Goal: Task Accomplishment & Management: Manage account settings

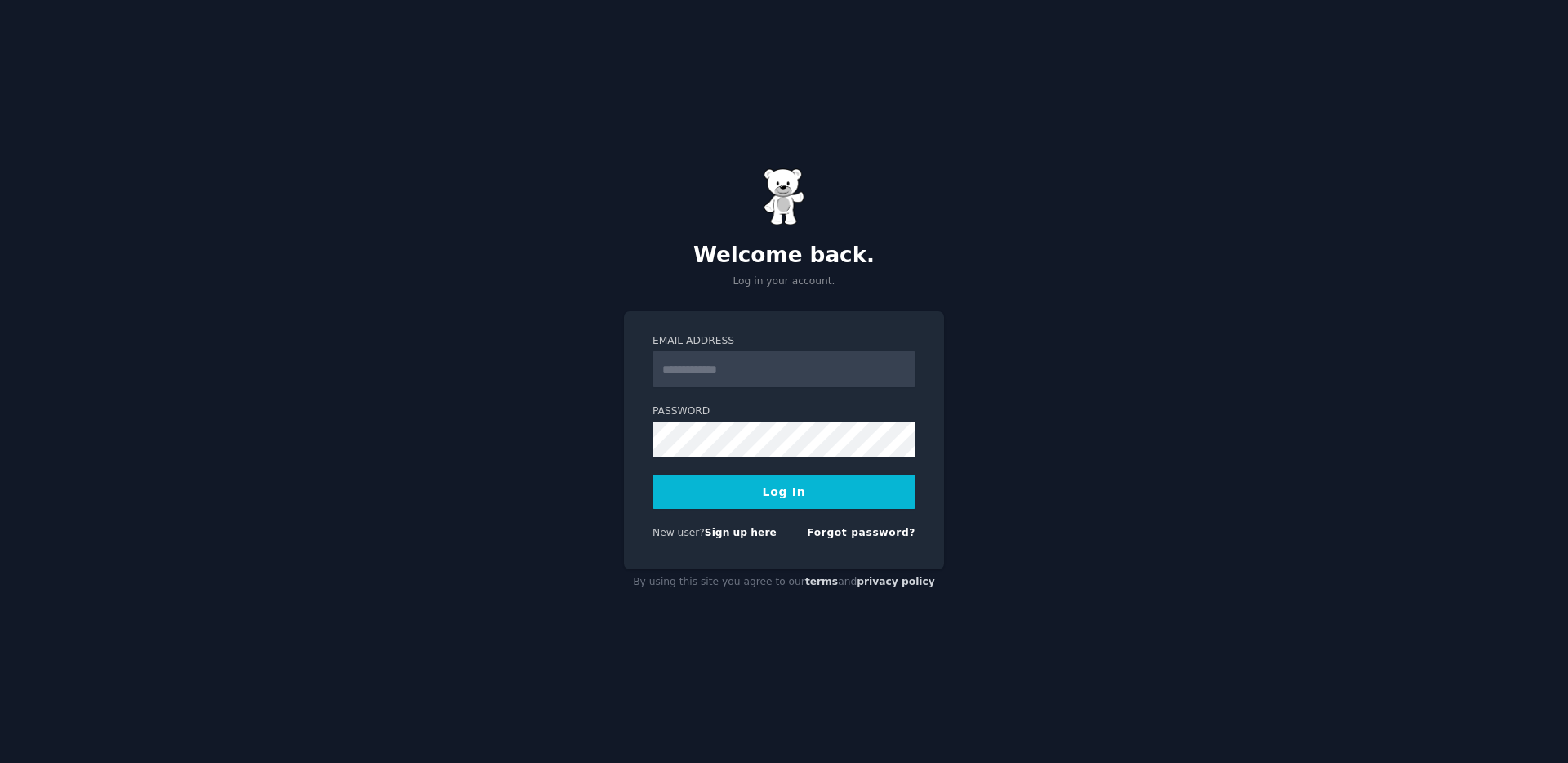
click at [777, 374] on input "Email Address" at bounding box center [784, 369] width 263 height 36
type input "**********"
click at [698, 490] on button "Log In" at bounding box center [784, 492] width 263 height 35
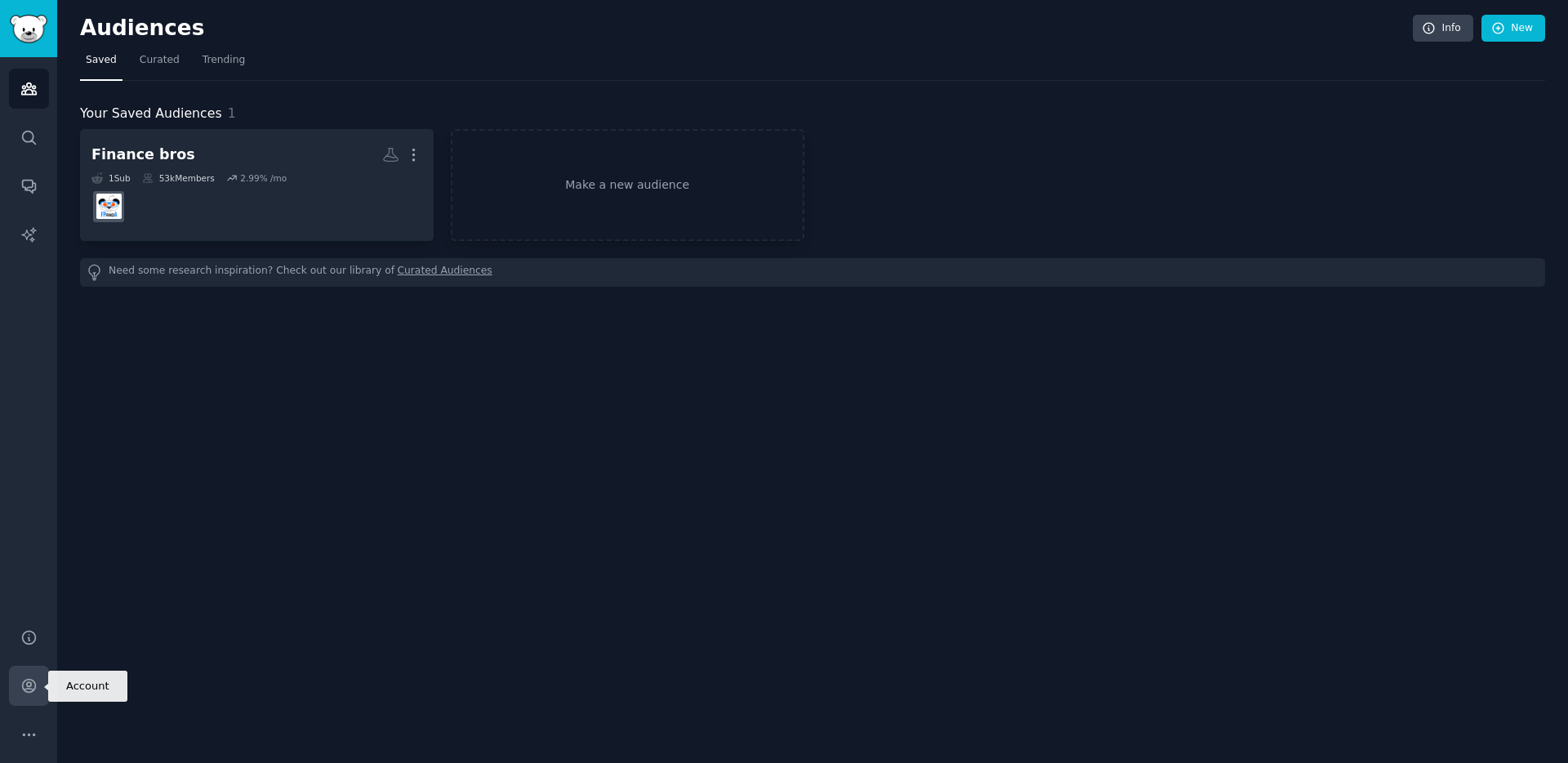
click at [18, 688] on link "Account" at bounding box center [29, 685] width 40 height 40
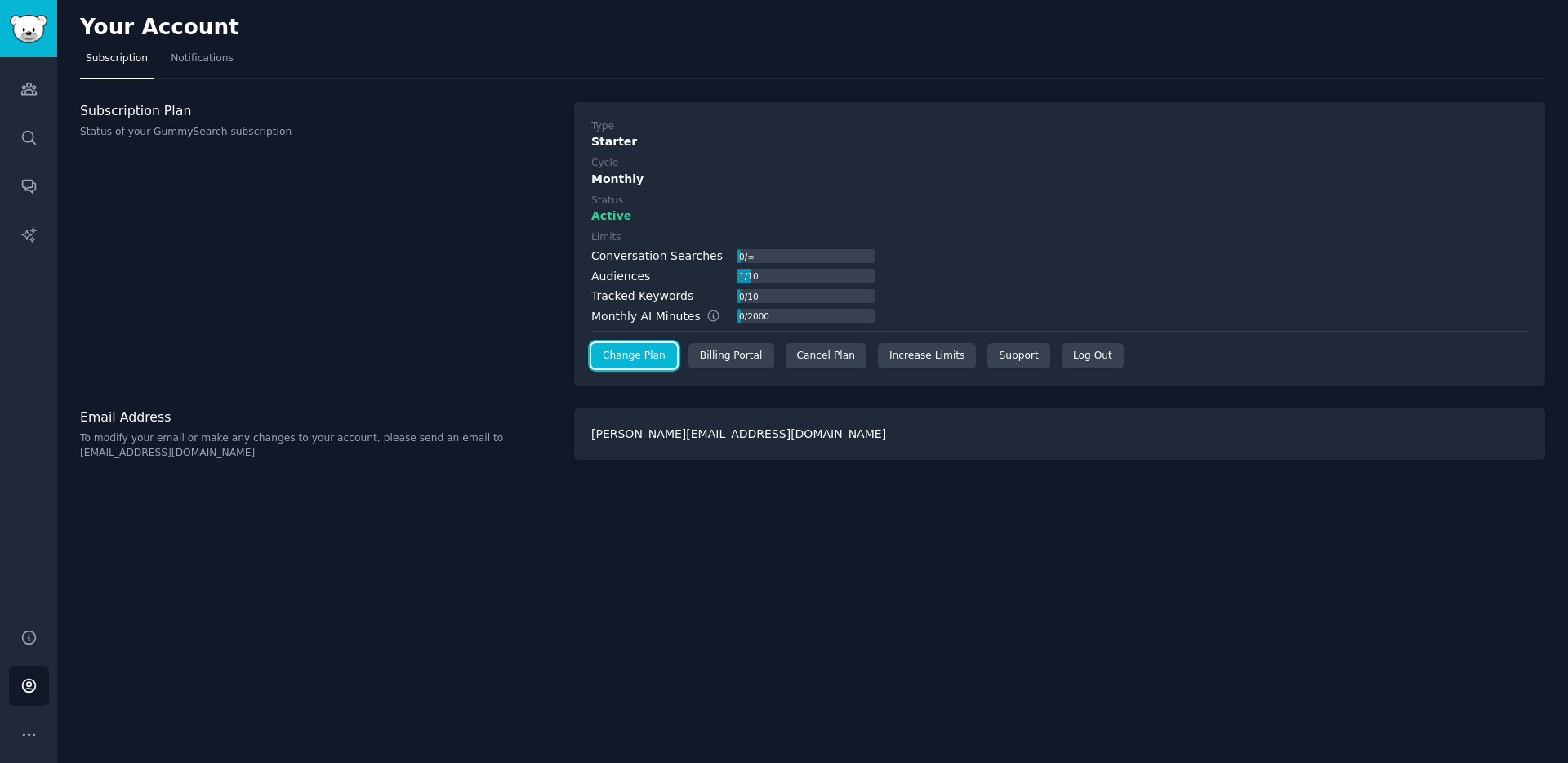
click at [650, 359] on link "Change Plan" at bounding box center [635, 356] width 86 height 26
click at [797, 366] on div "Cancel Plan" at bounding box center [826, 356] width 81 height 26
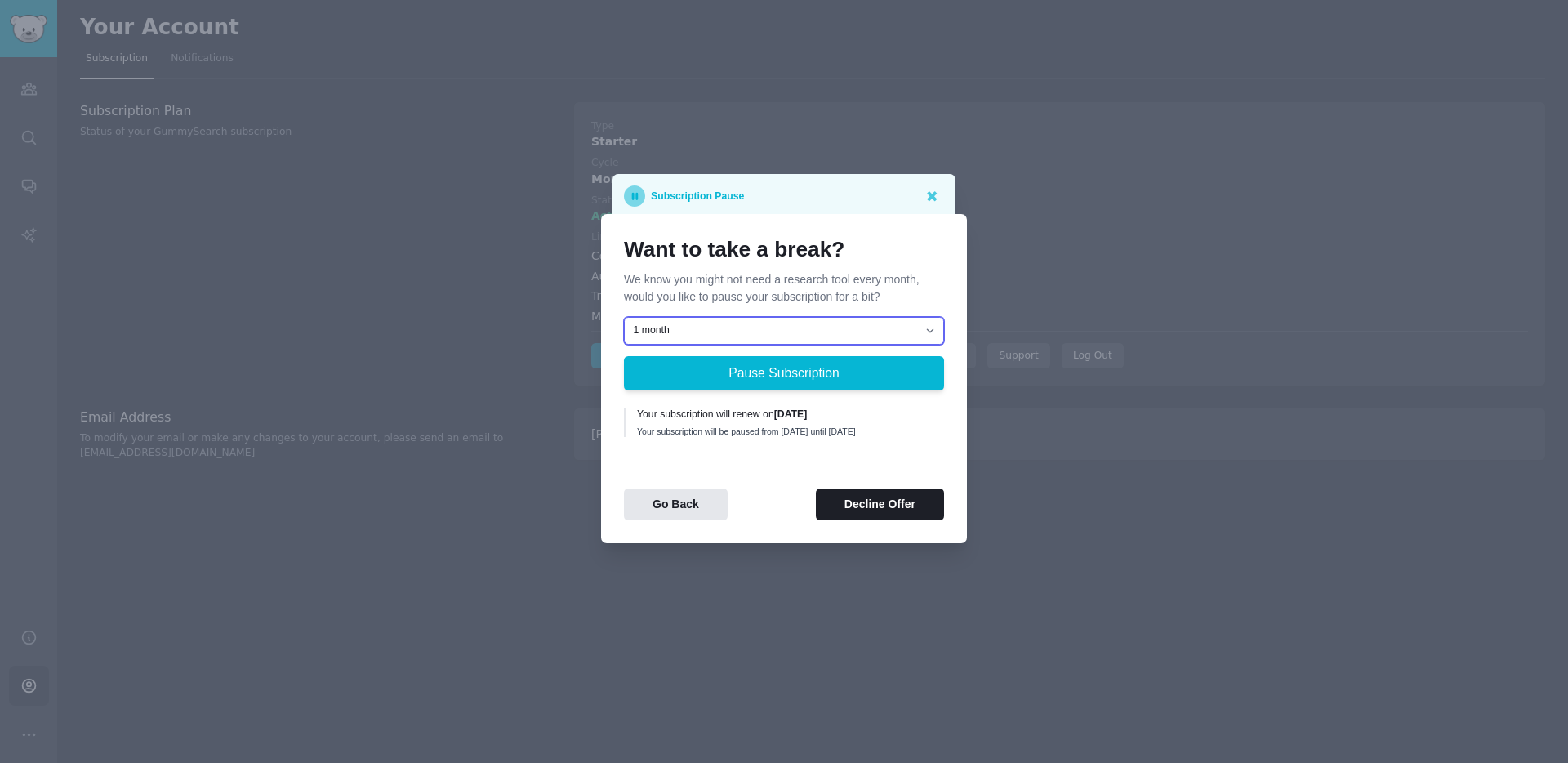
click at [796, 322] on select "1 month 2 months 3 months Choose a custom date to resume" at bounding box center [784, 331] width 320 height 28
click at [823, 503] on button "Decline Offer" at bounding box center [880, 505] width 128 height 32
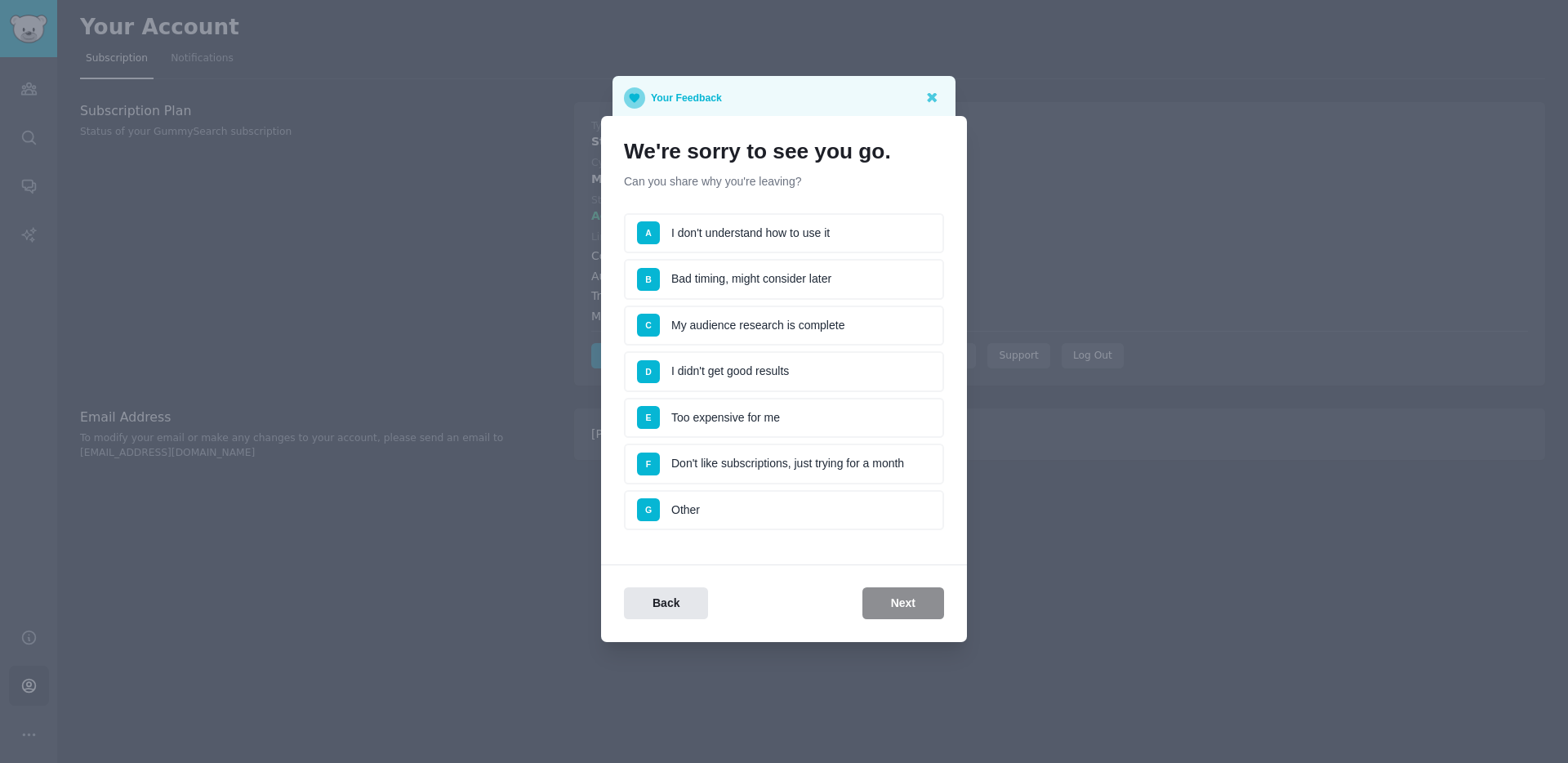
click at [753, 404] on li "E Too expensive for me" at bounding box center [784, 418] width 320 height 41
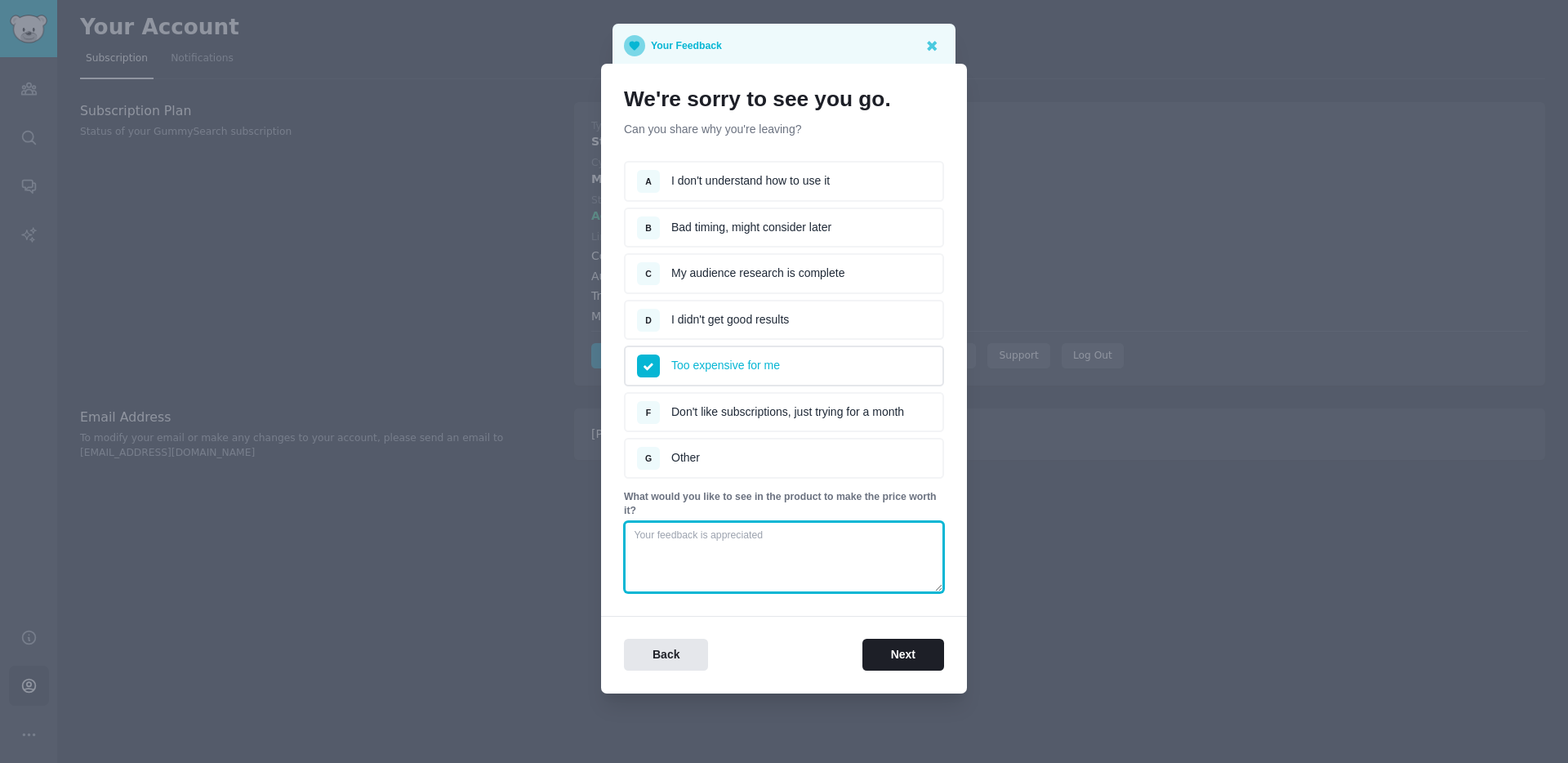
click at [765, 556] on textarea at bounding box center [784, 557] width 320 height 72
type textarea "too expensive as early founder"
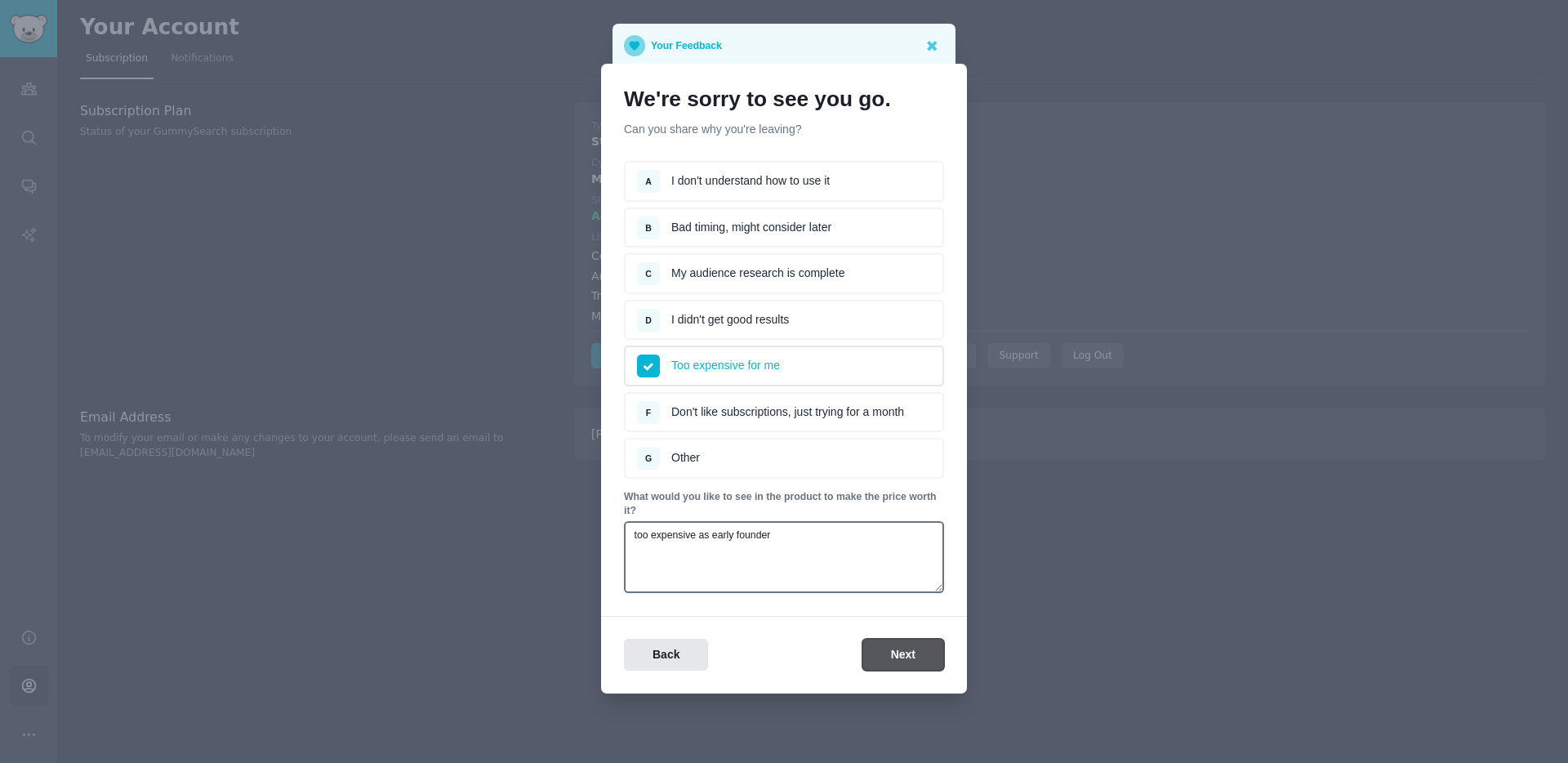
click at [882, 647] on button "Next" at bounding box center [902, 654] width 81 height 32
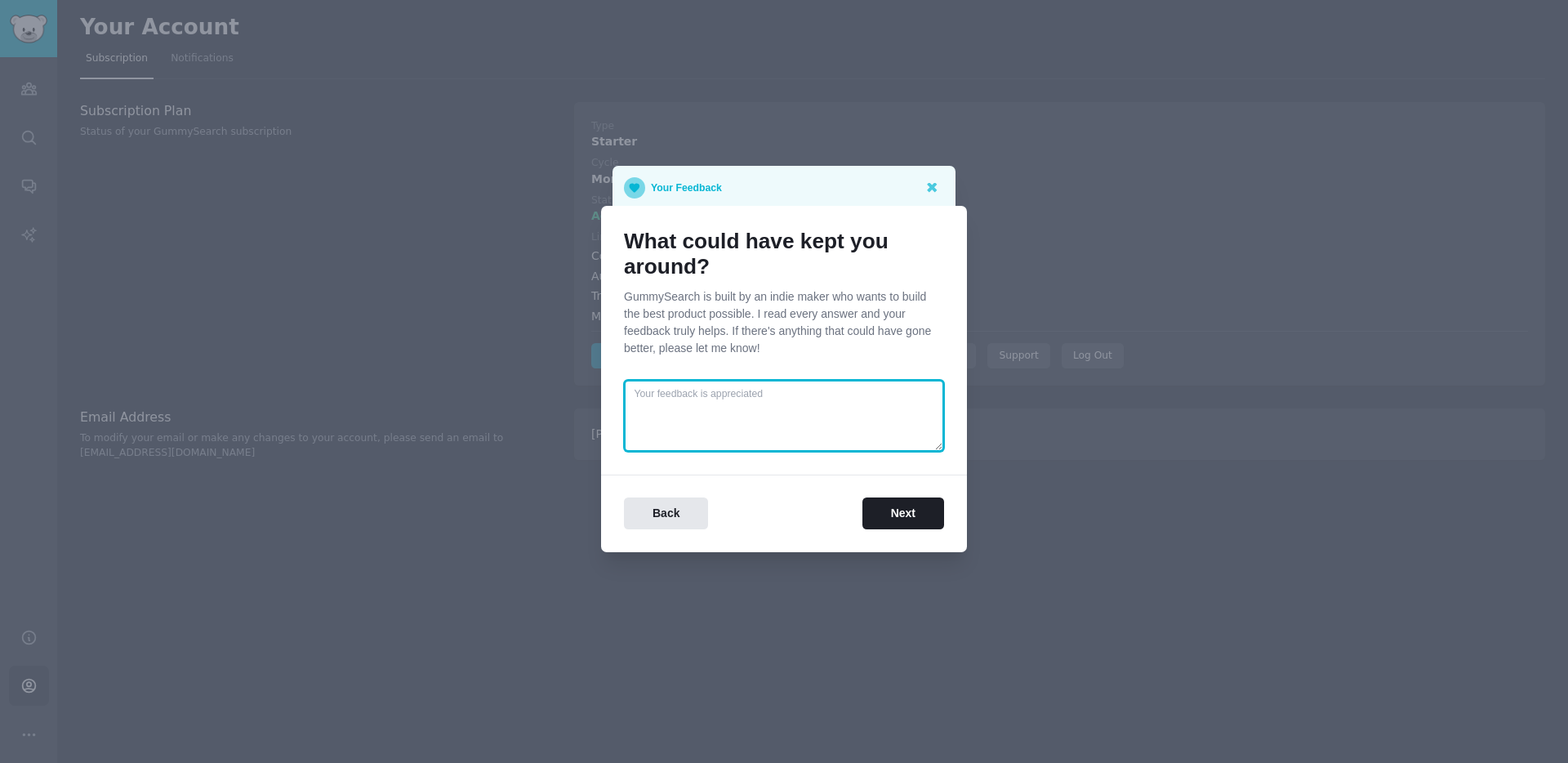
click at [763, 421] on textarea at bounding box center [784, 416] width 320 height 72
click at [918, 518] on button "Next" at bounding box center [902, 513] width 81 height 32
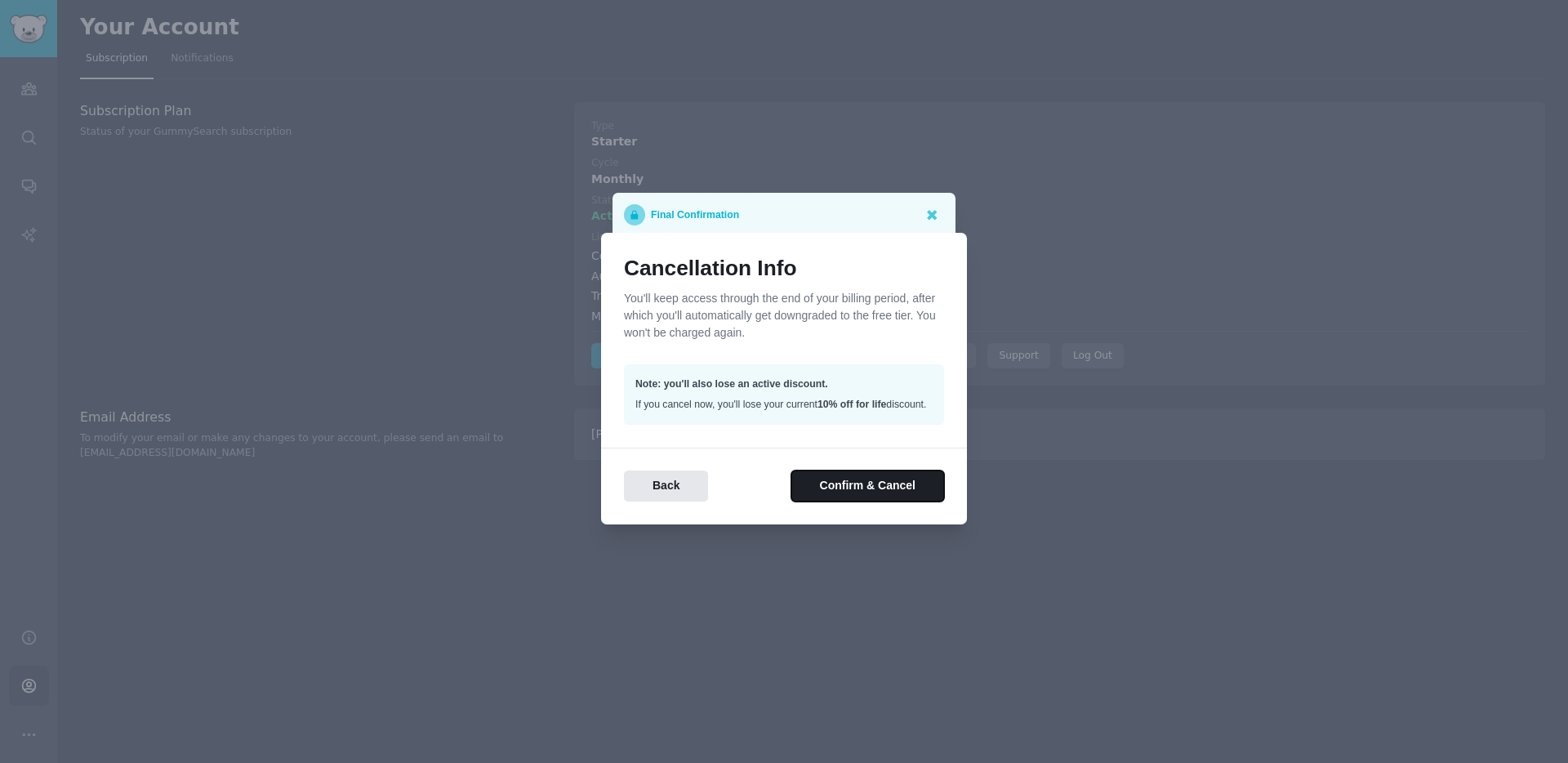
drag, startPoint x: 865, startPoint y: 483, endPoint x: 880, endPoint y: 448, distance: 38.1
click at [880, 448] on div "Cancellation Info You'll keep access through the end of your billing period, af…" at bounding box center [784, 378] width 366 height 291
click at [859, 503] on button "Confirm & Cancel" at bounding box center [867, 487] width 153 height 32
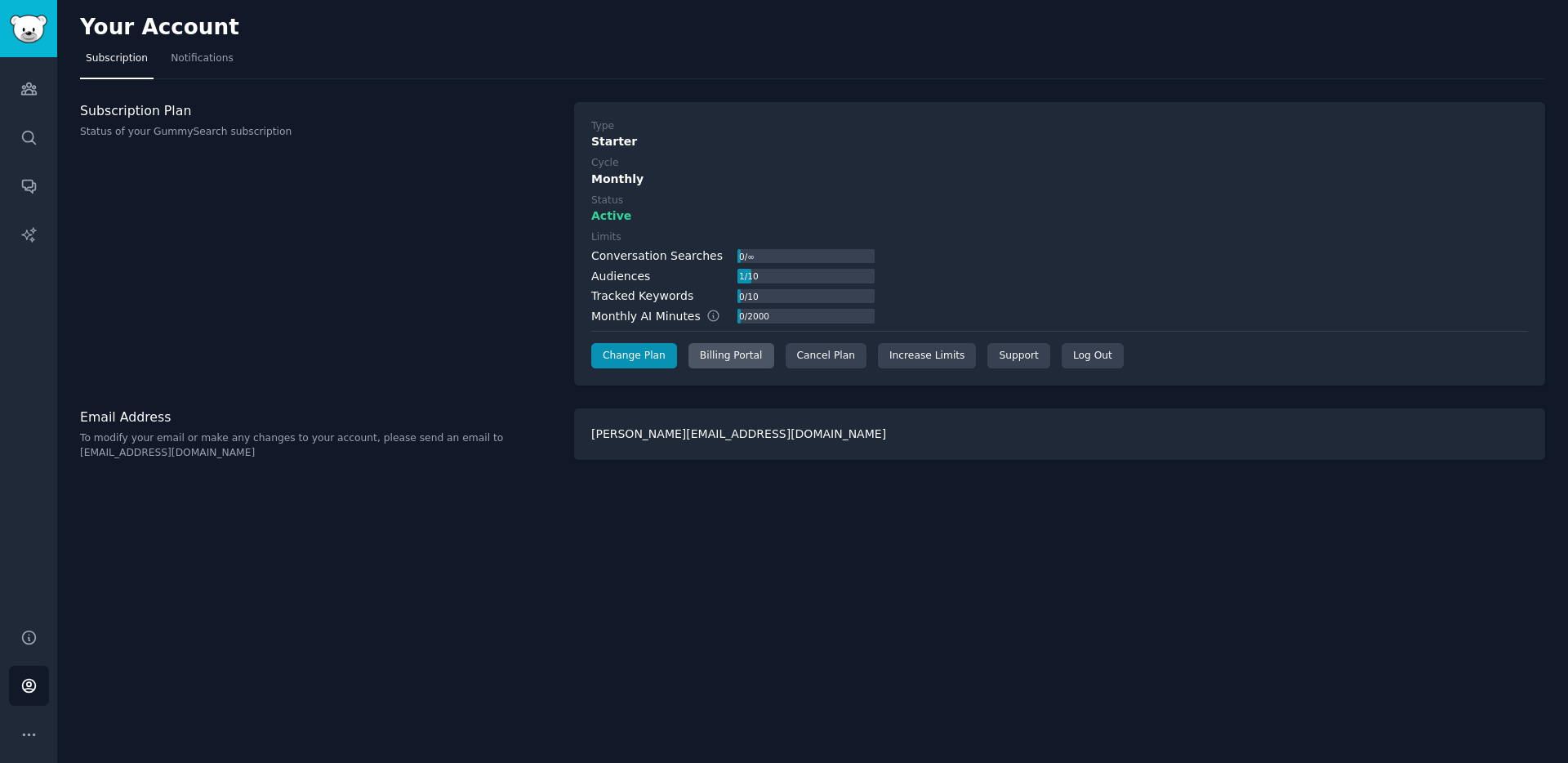
click at [744, 362] on div "Billing Portal" at bounding box center [731, 356] width 86 height 26
